Goal: Check status: Check status

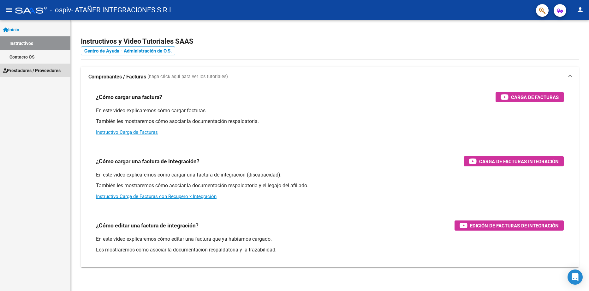
click at [21, 71] on span "Prestadores / Proveedores" at bounding box center [31, 70] width 57 height 7
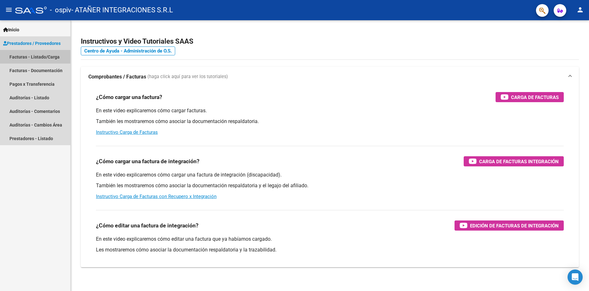
click at [26, 57] on link "Facturas - Listado/Carga" at bounding box center [35, 57] width 70 height 14
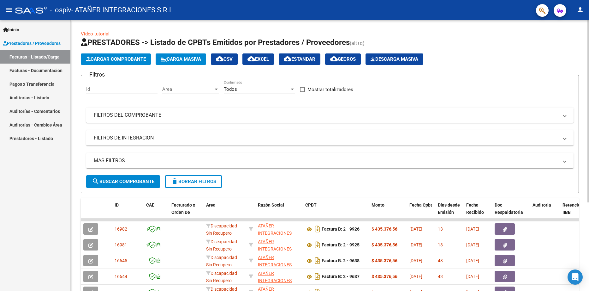
click at [216, 114] on mat-panel-title "FILTROS DEL COMPROBANTE" at bounding box center [326, 115] width 465 height 7
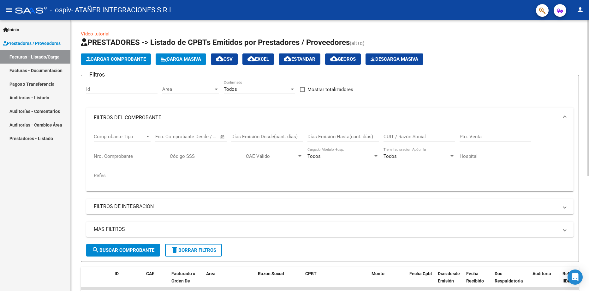
click at [100, 158] on input "Nro. Comprobante" at bounding box center [129, 156] width 71 height 6
type input "9196"
drag, startPoint x: 136, startPoint y: 251, endPoint x: 139, endPoint y: 250, distance: 3.3
click at [136, 251] on span "search Buscar Comprobante" at bounding box center [123, 250] width 63 height 6
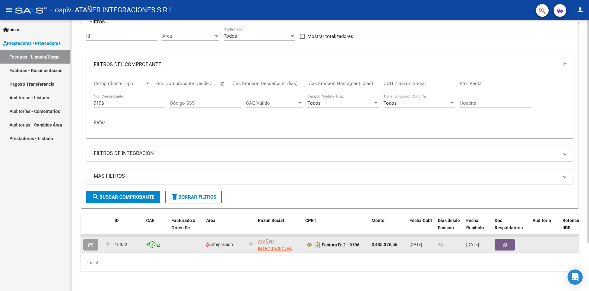
click at [179, 240] on datatable-body-cell at bounding box center [186, 244] width 35 height 15
click at [507, 242] on button "button" at bounding box center [505, 244] width 20 height 11
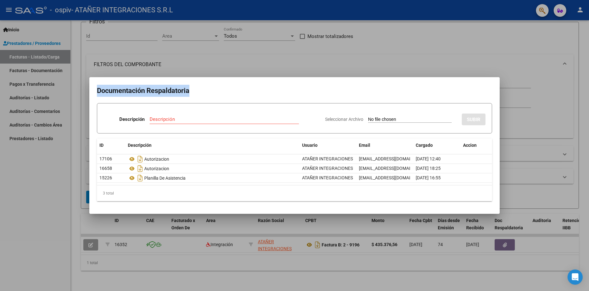
drag, startPoint x: 423, startPoint y: 86, endPoint x: 426, endPoint y: 63, distance: 23.8
click at [426, 63] on div "Documentación Respaldatoria Descripción Descripción Seleccionar Archivo SUBIR I…" at bounding box center [294, 145] width 589 height 291
click at [549, 114] on div at bounding box center [294, 145] width 589 height 291
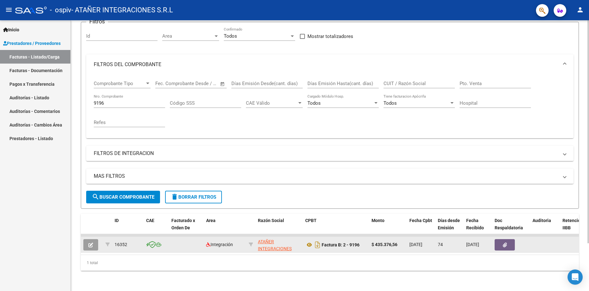
click at [506, 242] on span "button" at bounding box center [505, 245] width 4 height 6
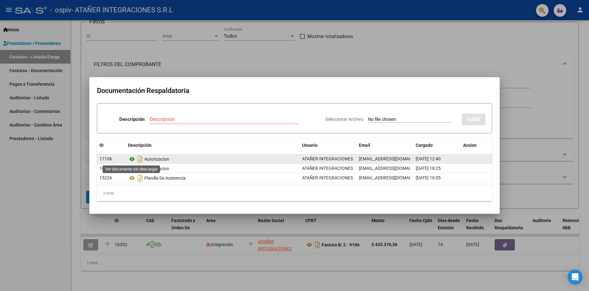
click at [133, 159] on icon at bounding box center [132, 159] width 8 height 8
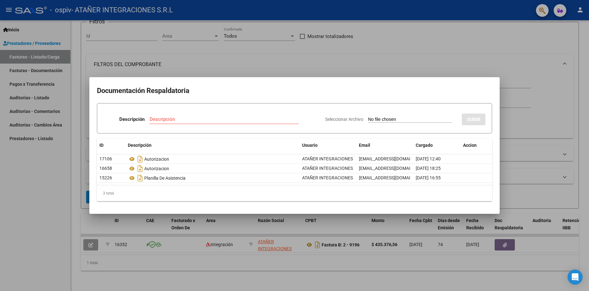
click at [503, 47] on div at bounding box center [294, 145] width 589 height 291
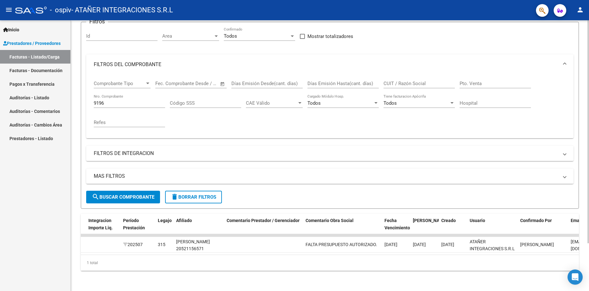
scroll to position [0, 796]
